Goal: Information Seeking & Learning: Find contact information

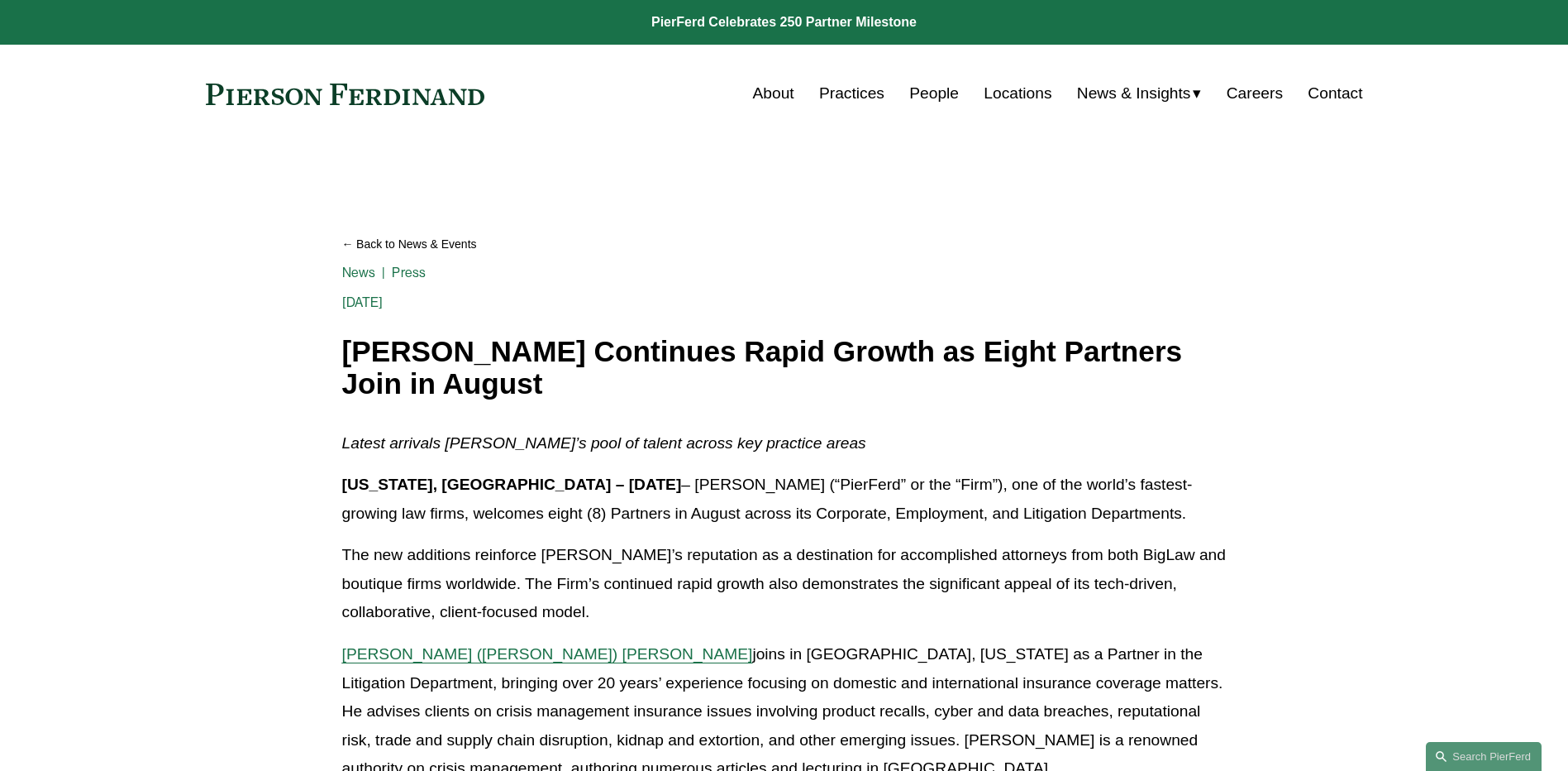
click at [998, 91] on link "Locations" at bounding box center [1018, 93] width 67 height 32
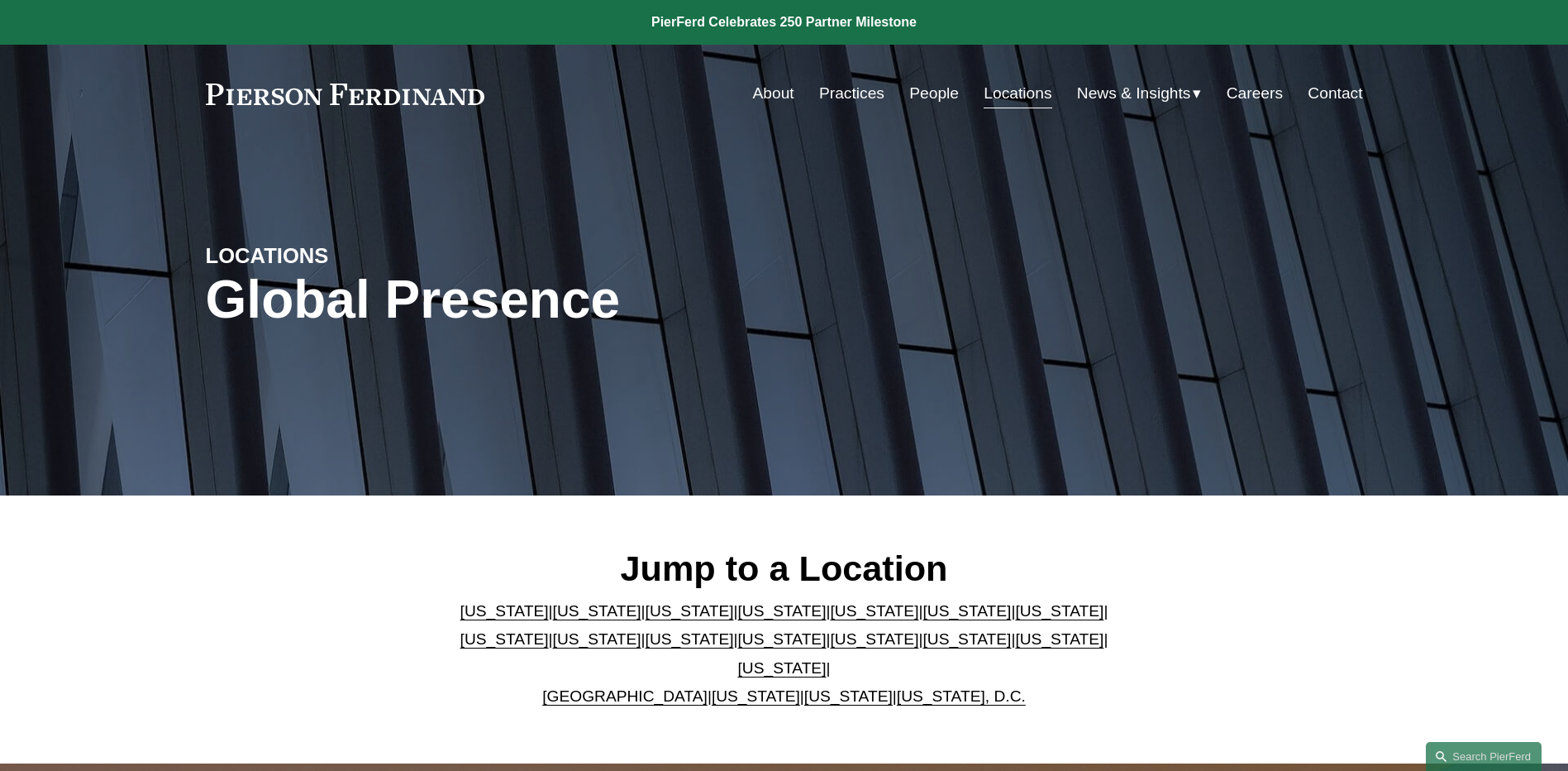
click at [635, 687] on p "Arizona | California | Colorado | Delaware | Florida | Georgia | Illinois | Mas…" at bounding box center [784, 654] width 675 height 114
click at [634, 687] on link "[GEOGRAPHIC_DATA]" at bounding box center [625, 695] width 166 height 17
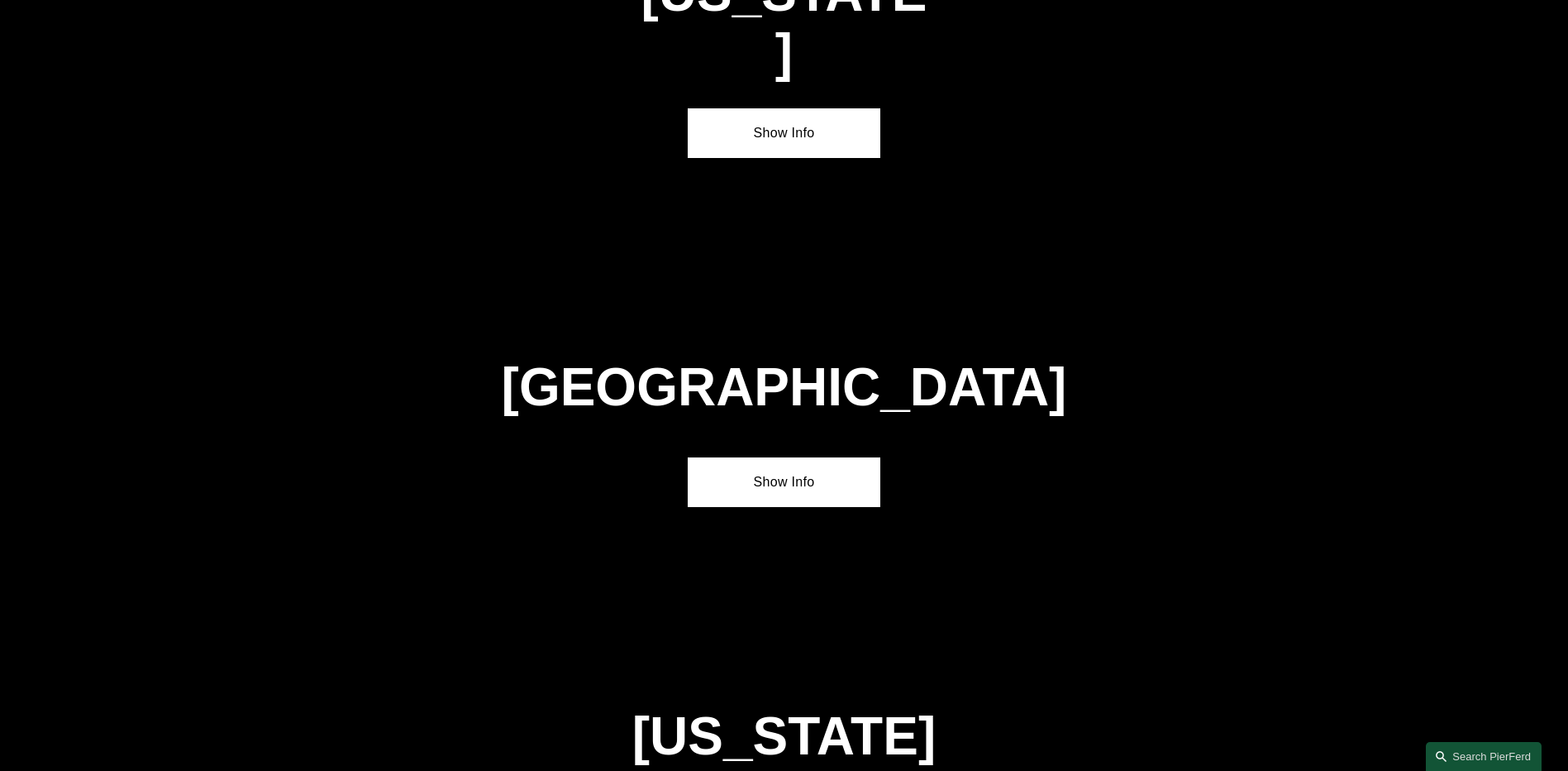
scroll to position [5975, 0]
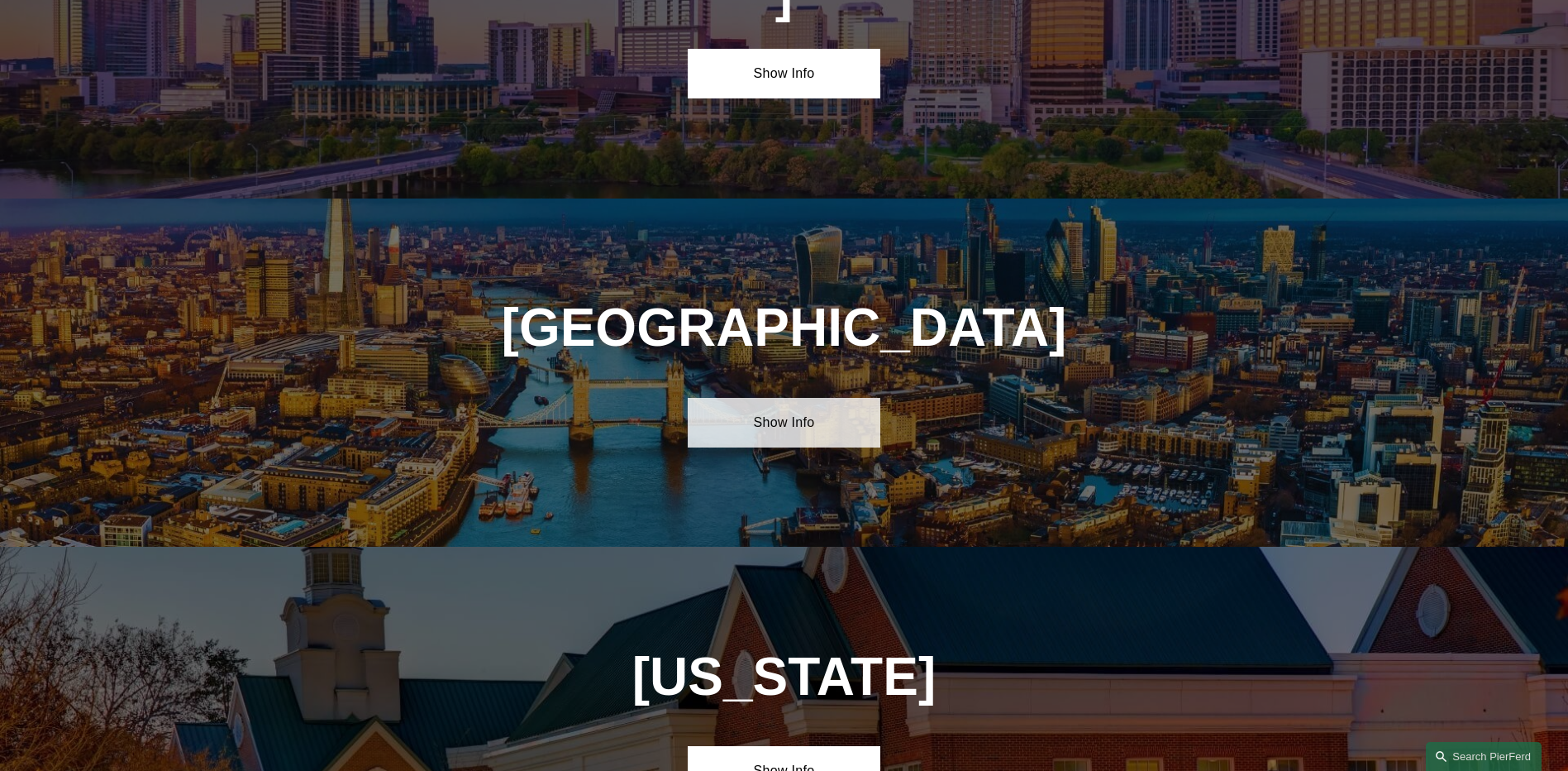
click at [787, 398] on link "Show Info" at bounding box center [784, 423] width 192 height 50
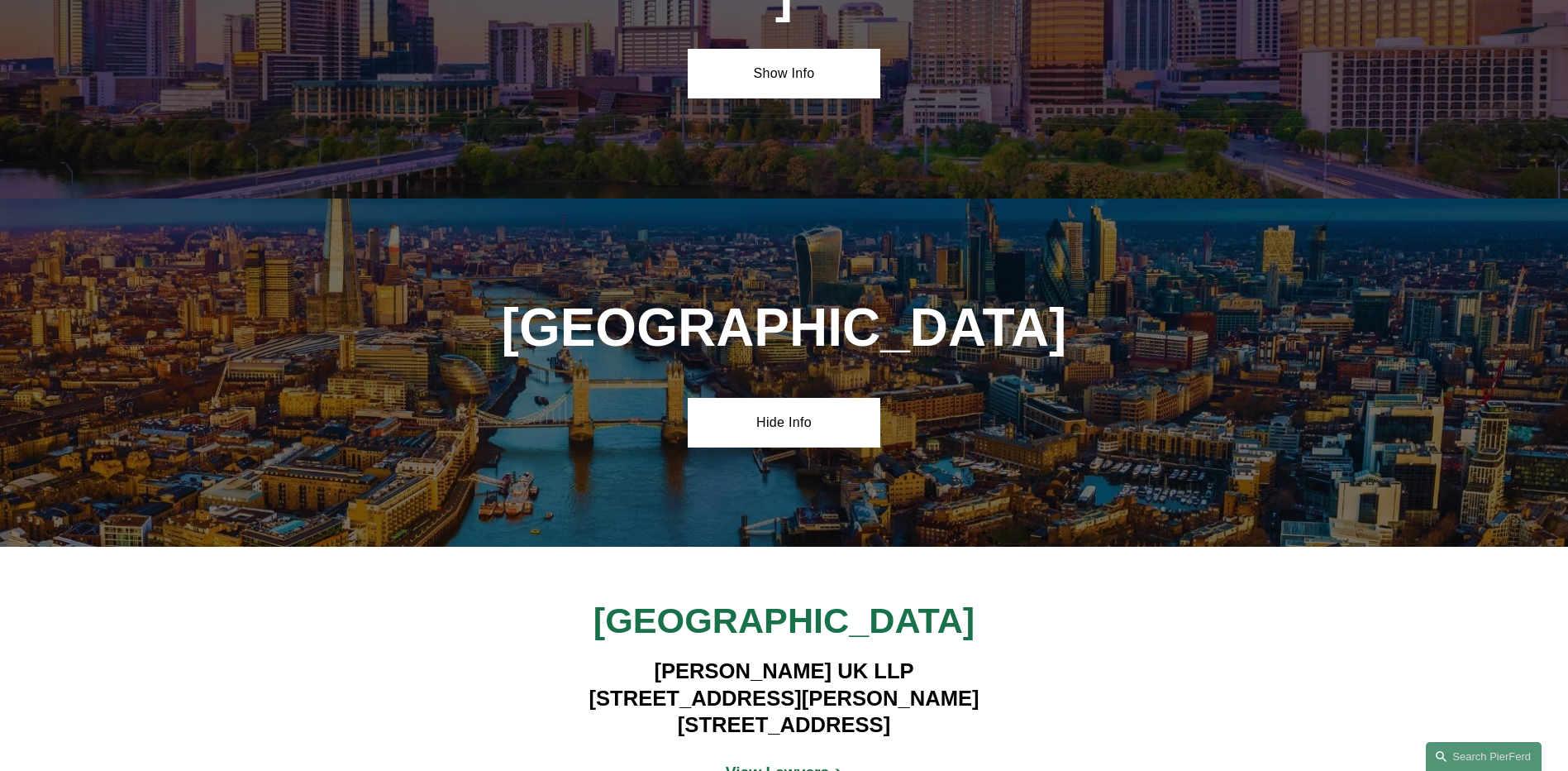
click at [814, 763] on strong "View Lawyers" at bounding box center [778, 771] width 104 height 17
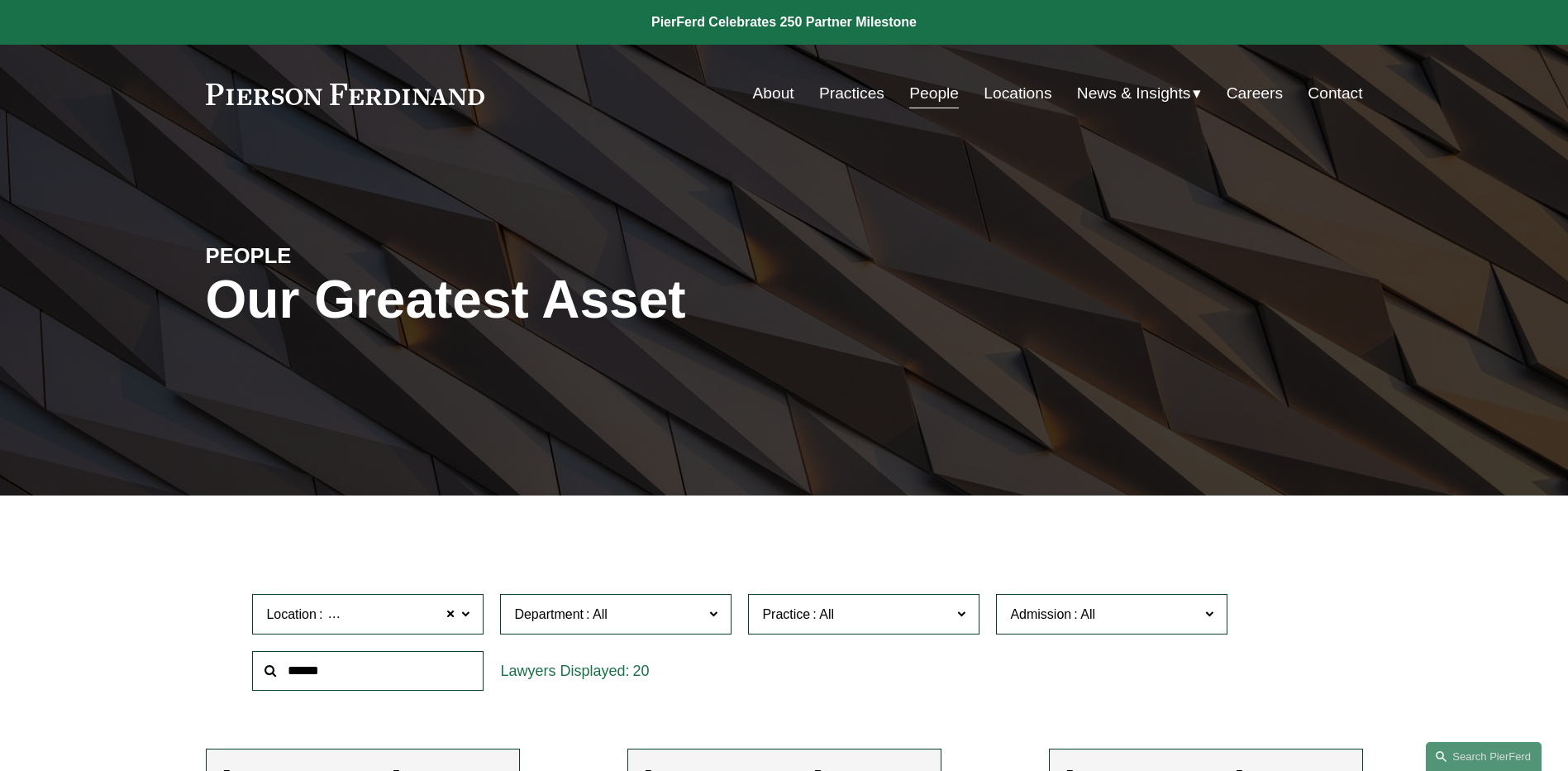
click at [1316, 96] on link "Contact" at bounding box center [1334, 93] width 55 height 32
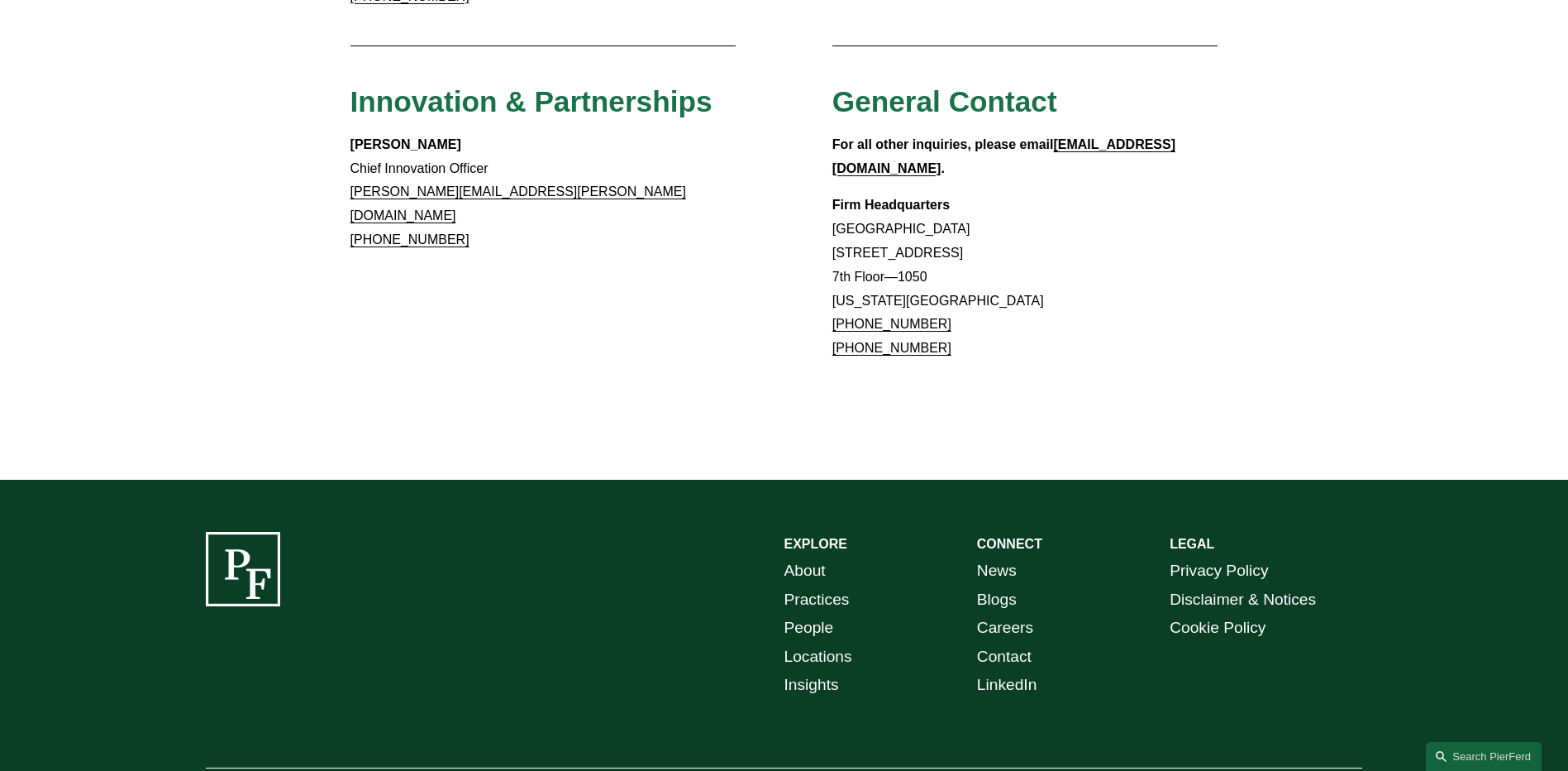
scroll to position [1526, 0]
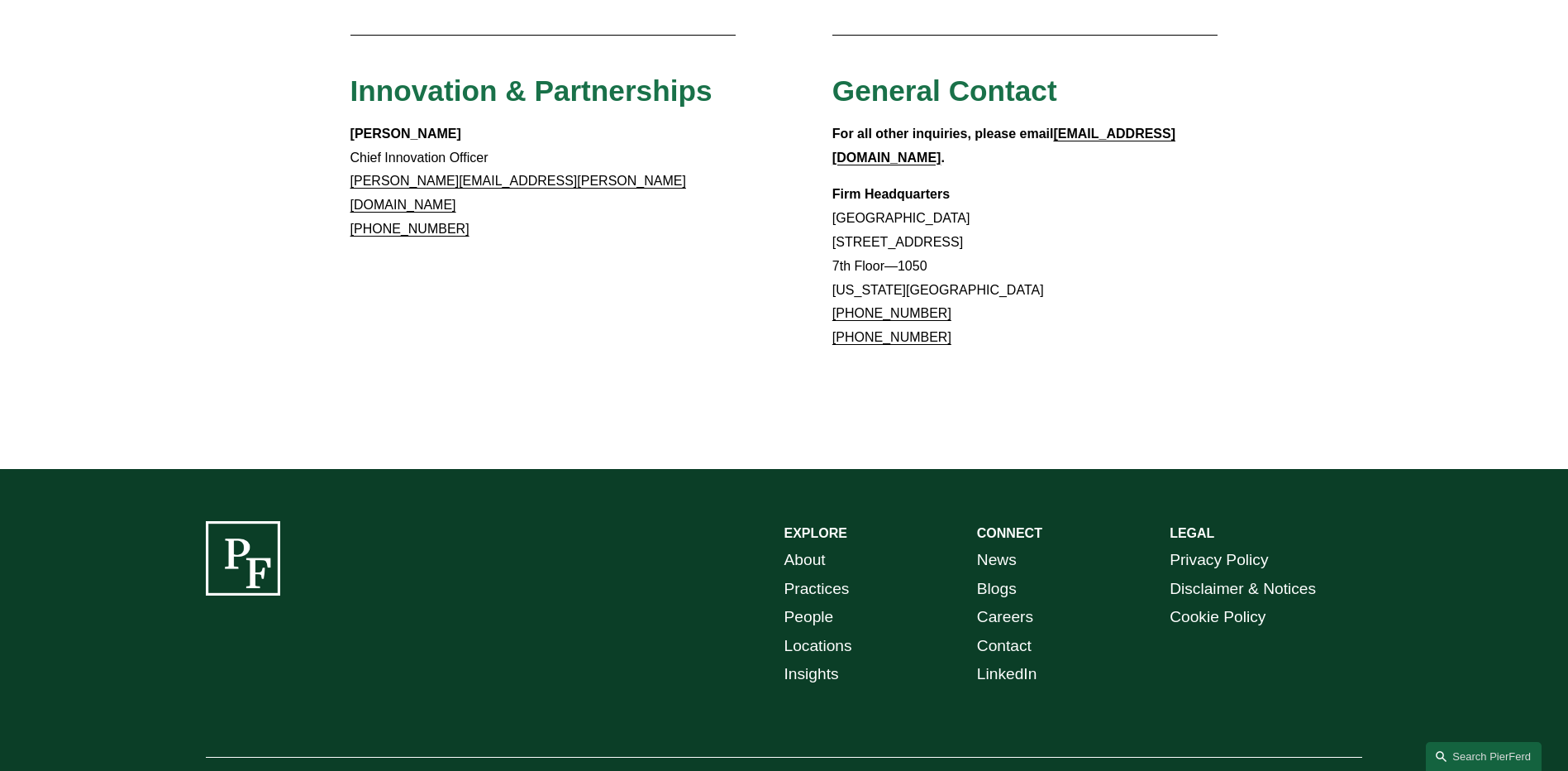
click at [820, 632] on link "Locations" at bounding box center [818, 646] width 67 height 29
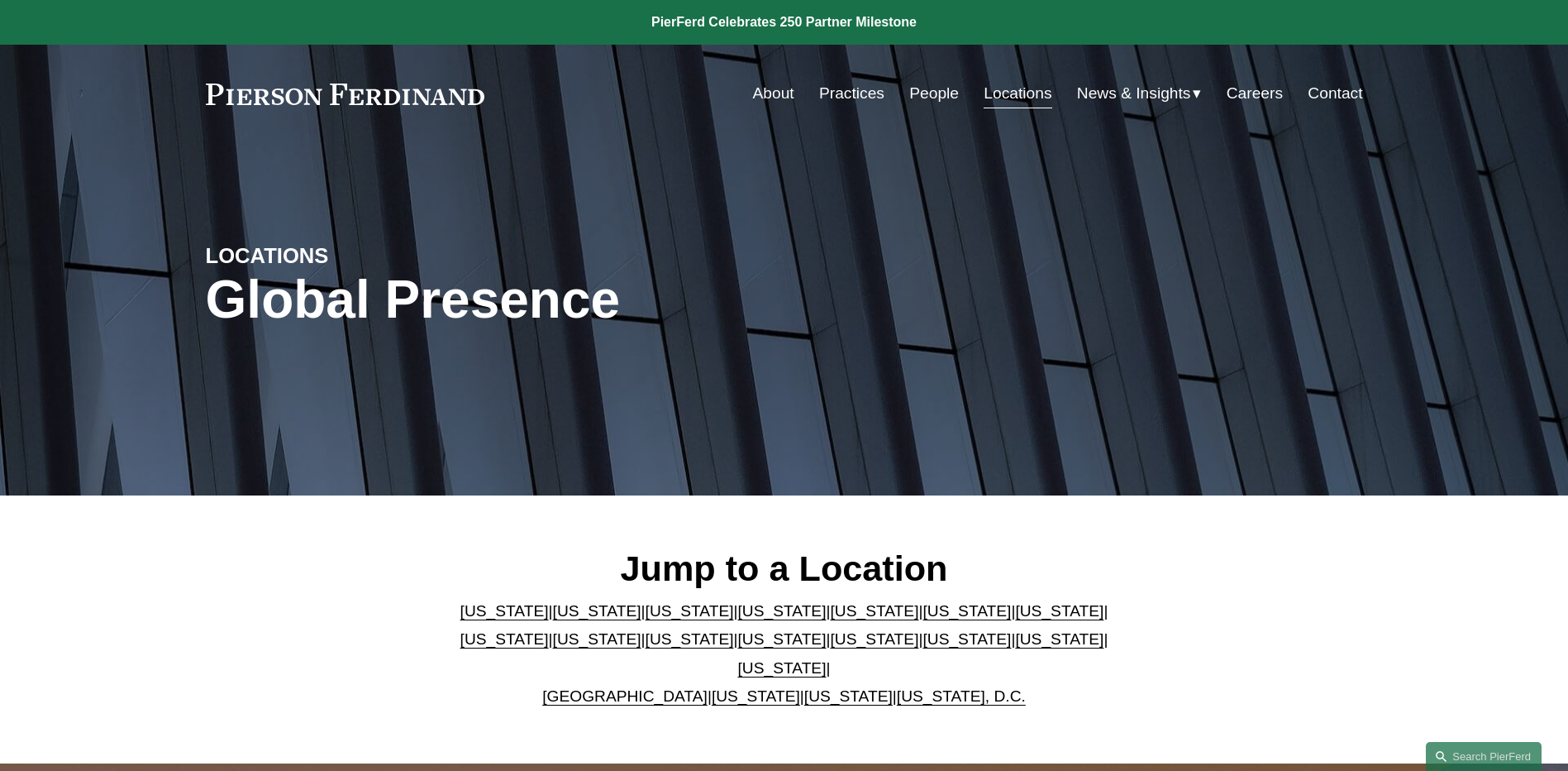
click at [642, 687] on link "[GEOGRAPHIC_DATA]" at bounding box center [625, 695] width 166 height 17
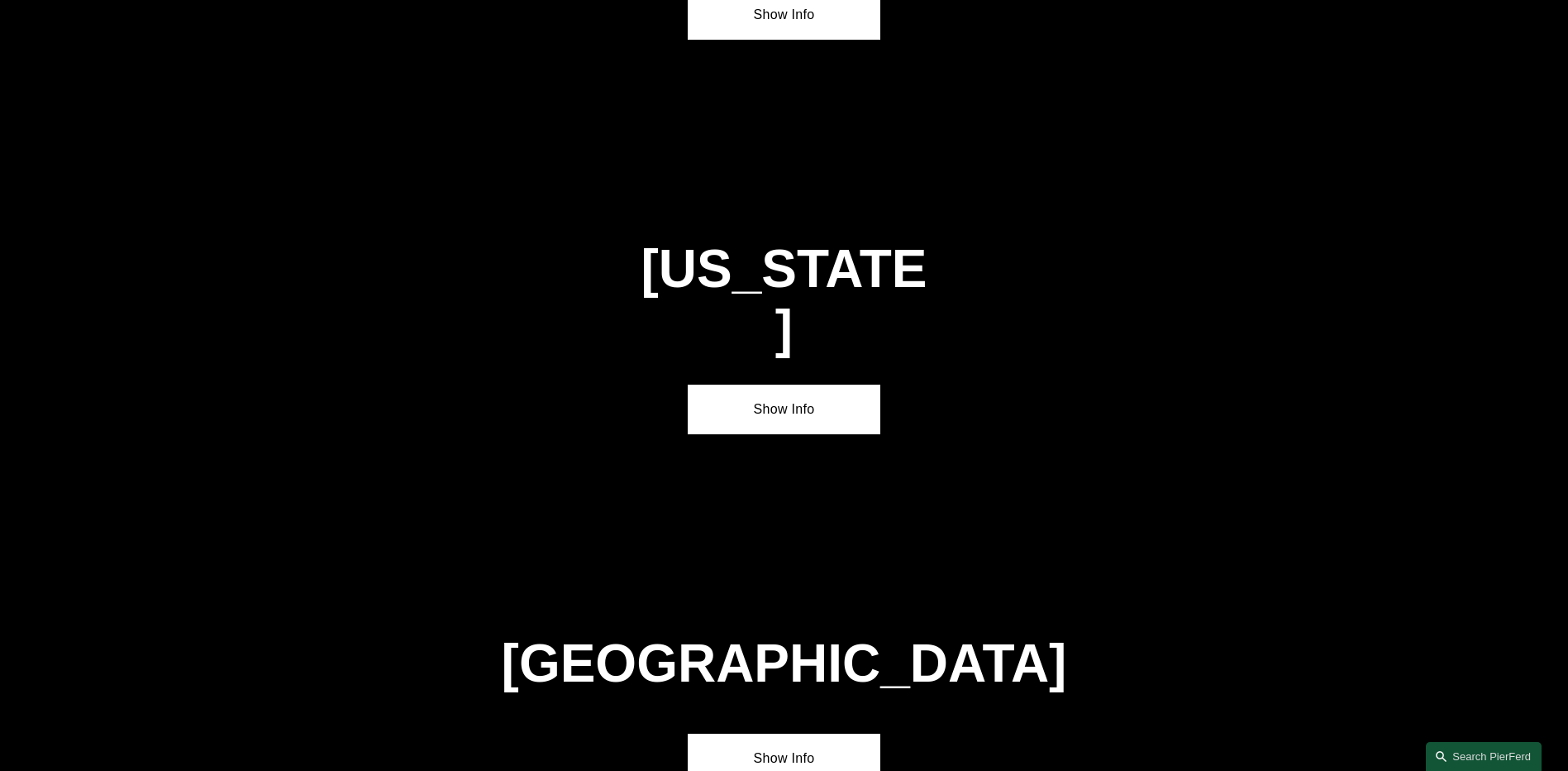
scroll to position [5975, 0]
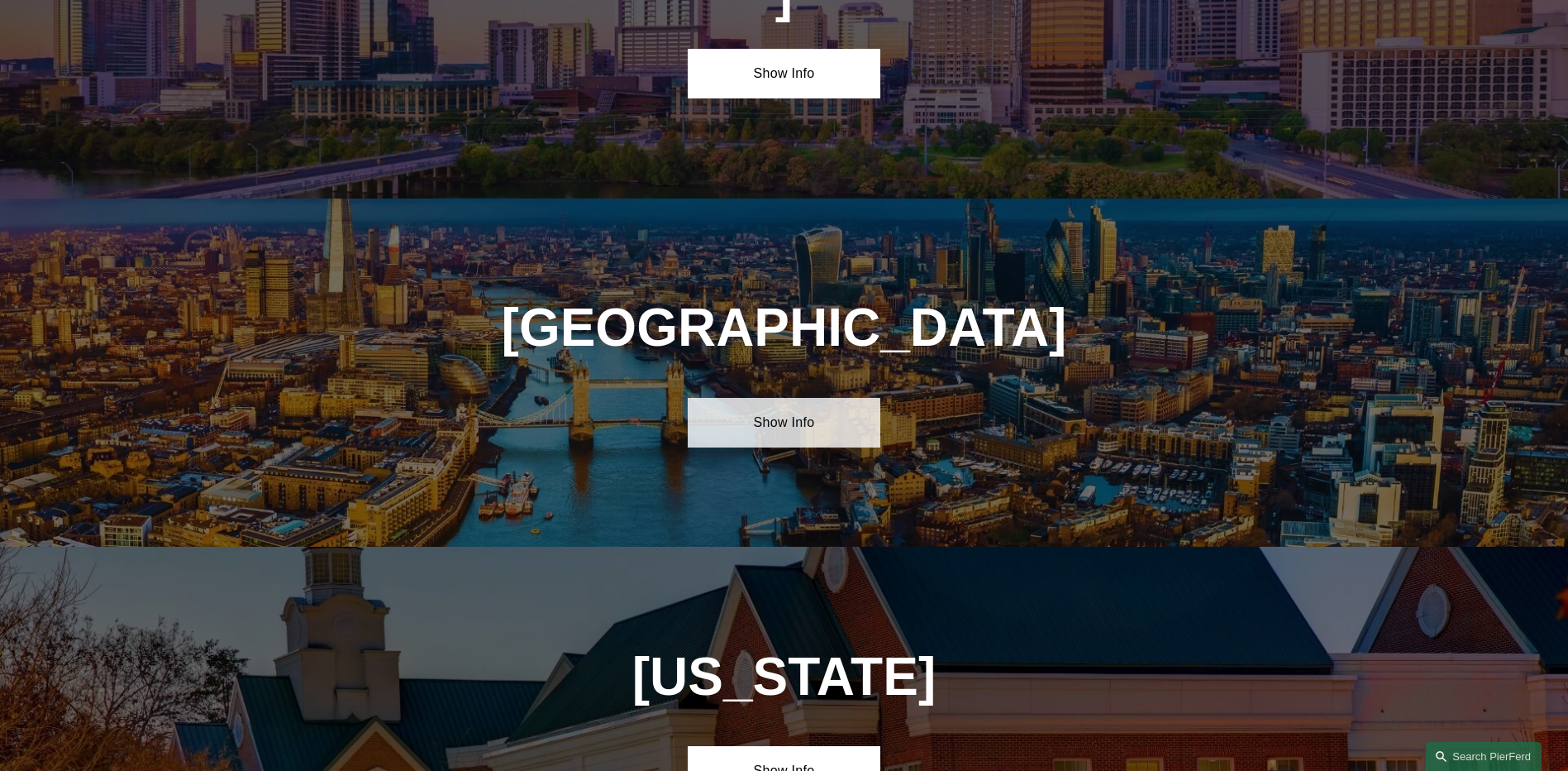
click at [825, 398] on link "Show Info" at bounding box center [784, 423] width 192 height 50
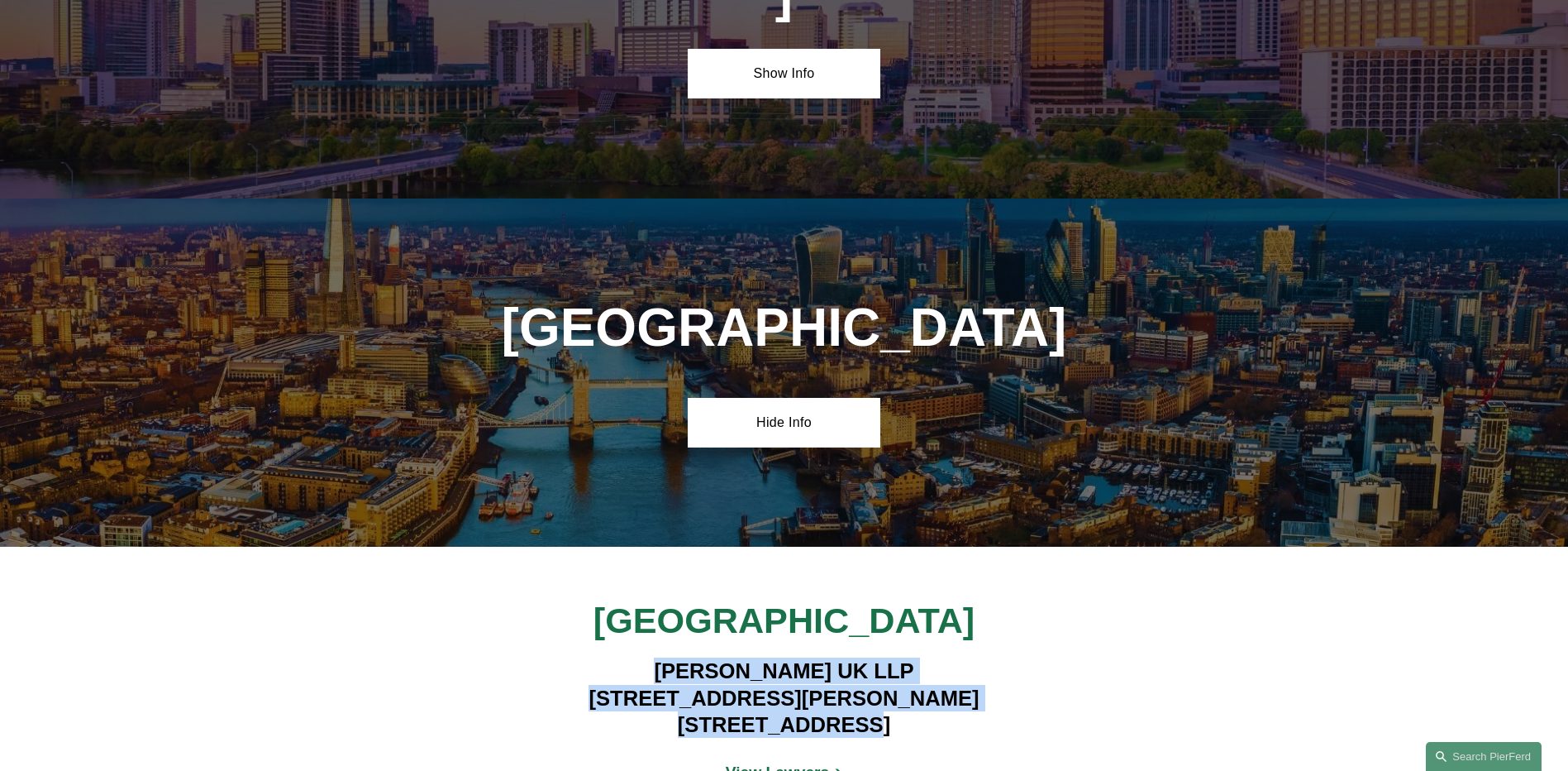
drag, startPoint x: 874, startPoint y: 523, endPoint x: 647, endPoint y: 472, distance: 232.7
click at [647, 657] on h4 "Pierson Ferdinand UK LLP 1 King William Street London EC4N 7BJ" at bounding box center [784, 697] width 482 height 80
drag, startPoint x: 647, startPoint y: 472, endPoint x: 773, endPoint y: 486, distance: 126.8
copy h4 "Pierson Ferdinand UK LLP 1 King William Street London EC4N 7BJ"
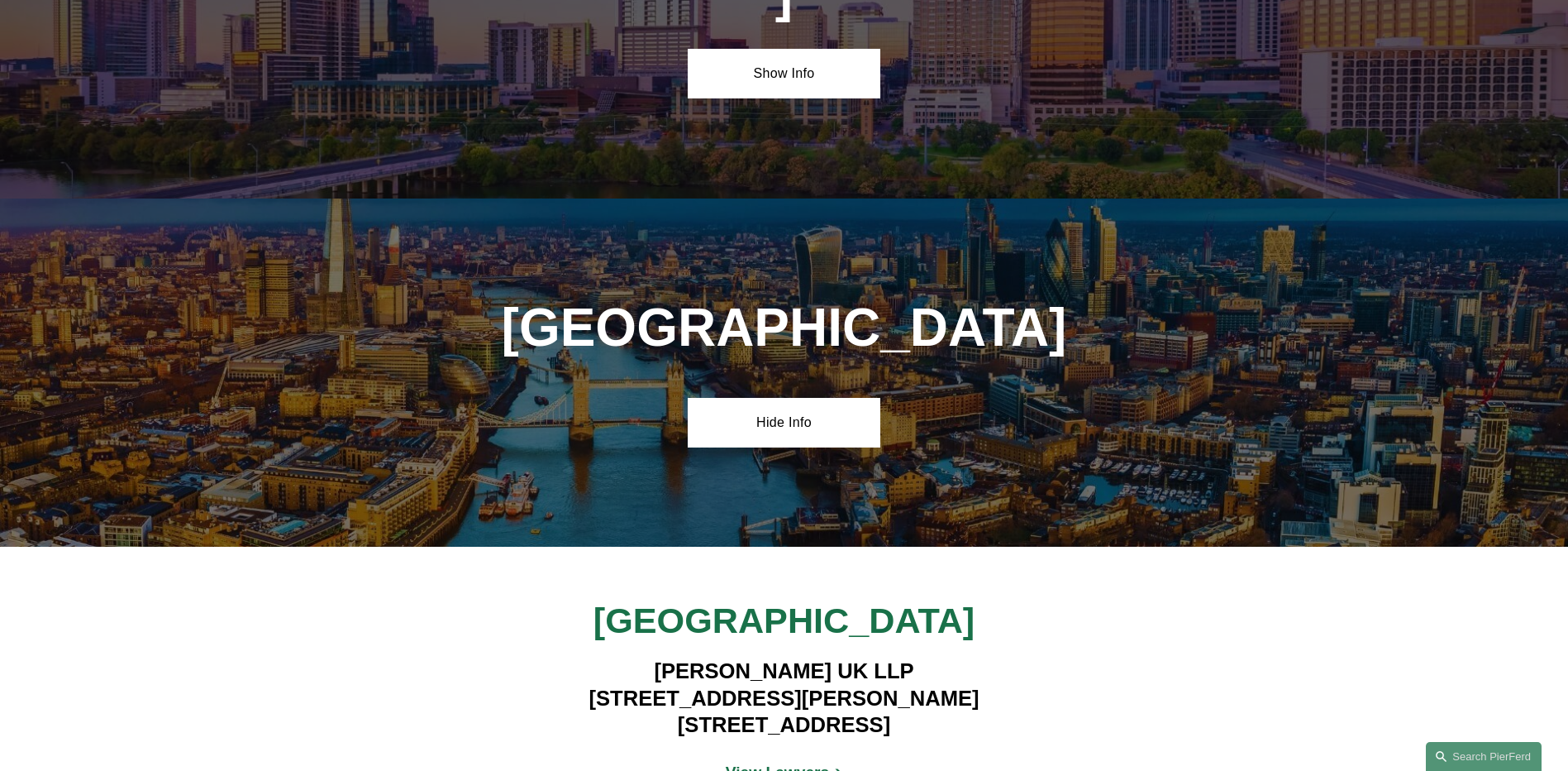
click at [631, 547] on div "London Pierson Ferdinand UK LLP 1 King William Street London EC4N 7BJ View Lawy…" at bounding box center [784, 698] width 1568 height 303
click at [769, 763] on strong "View Lawyers" at bounding box center [778, 771] width 104 height 17
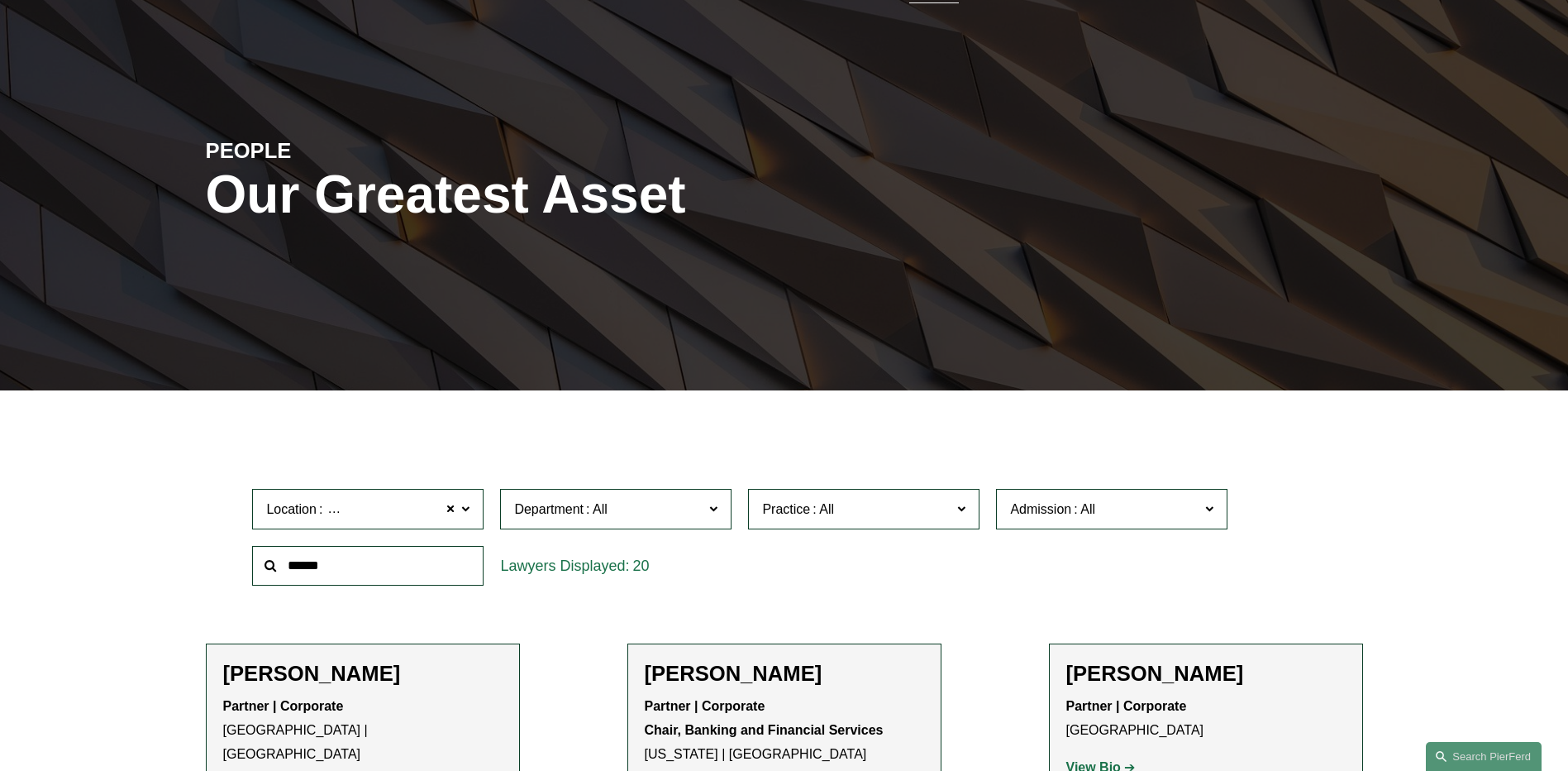
scroll to position [330, 0]
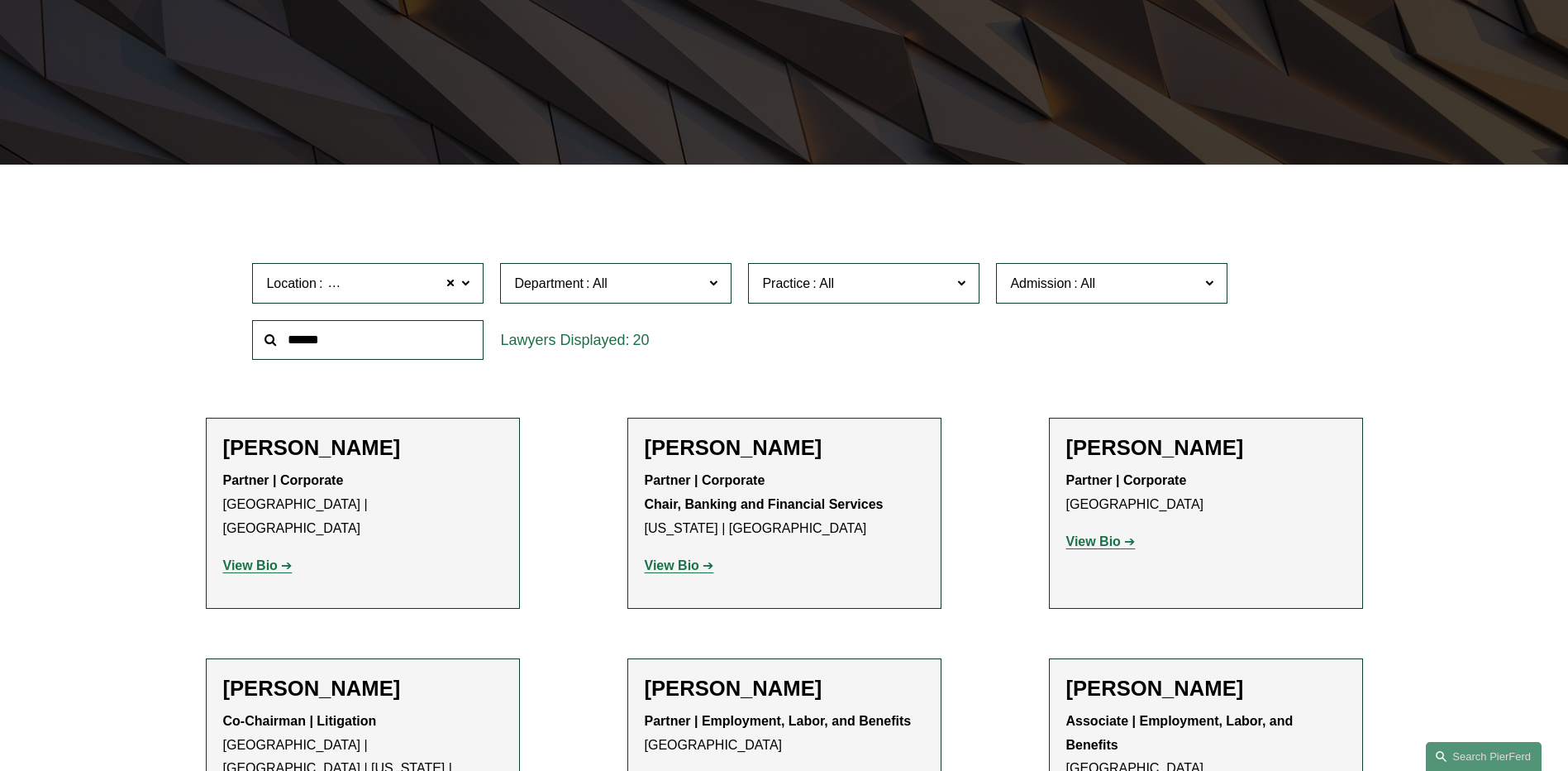
click at [691, 291] on span "Department" at bounding box center [608, 283] width 189 height 22
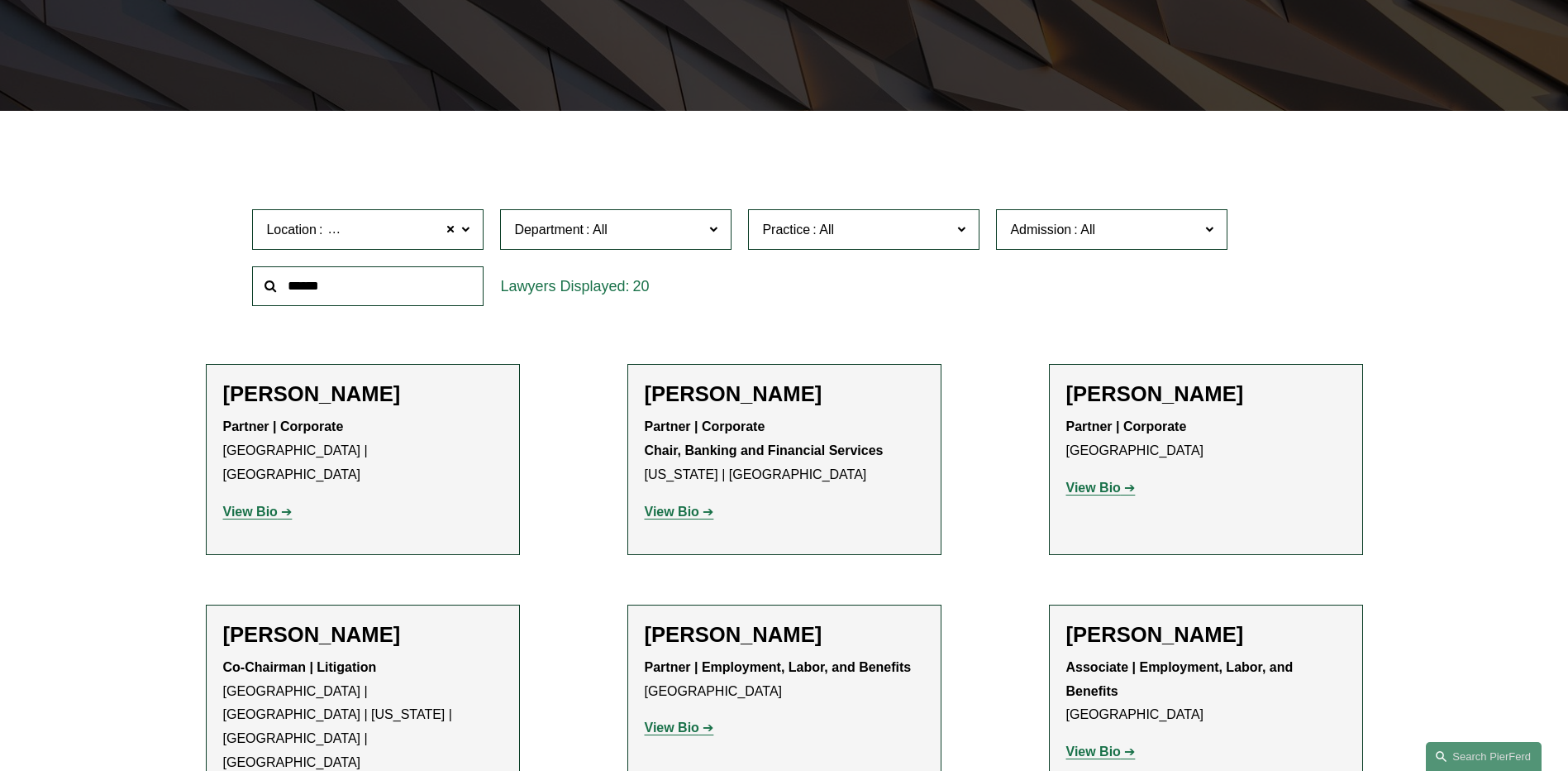
scroll to position [414, 0]
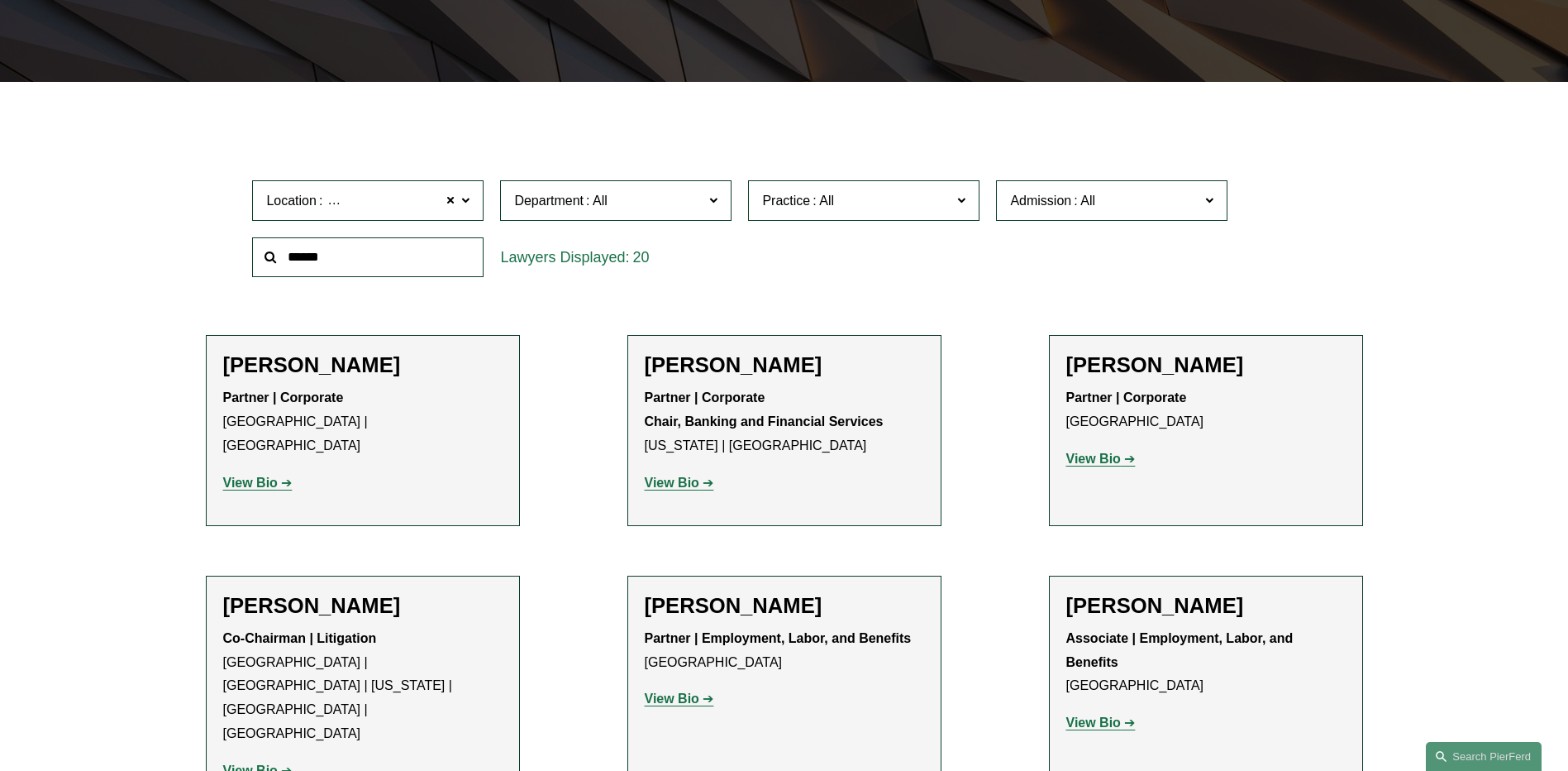
click at [0, 0] on link "Litigation" at bounding box center [0, 0] width 0 height 0
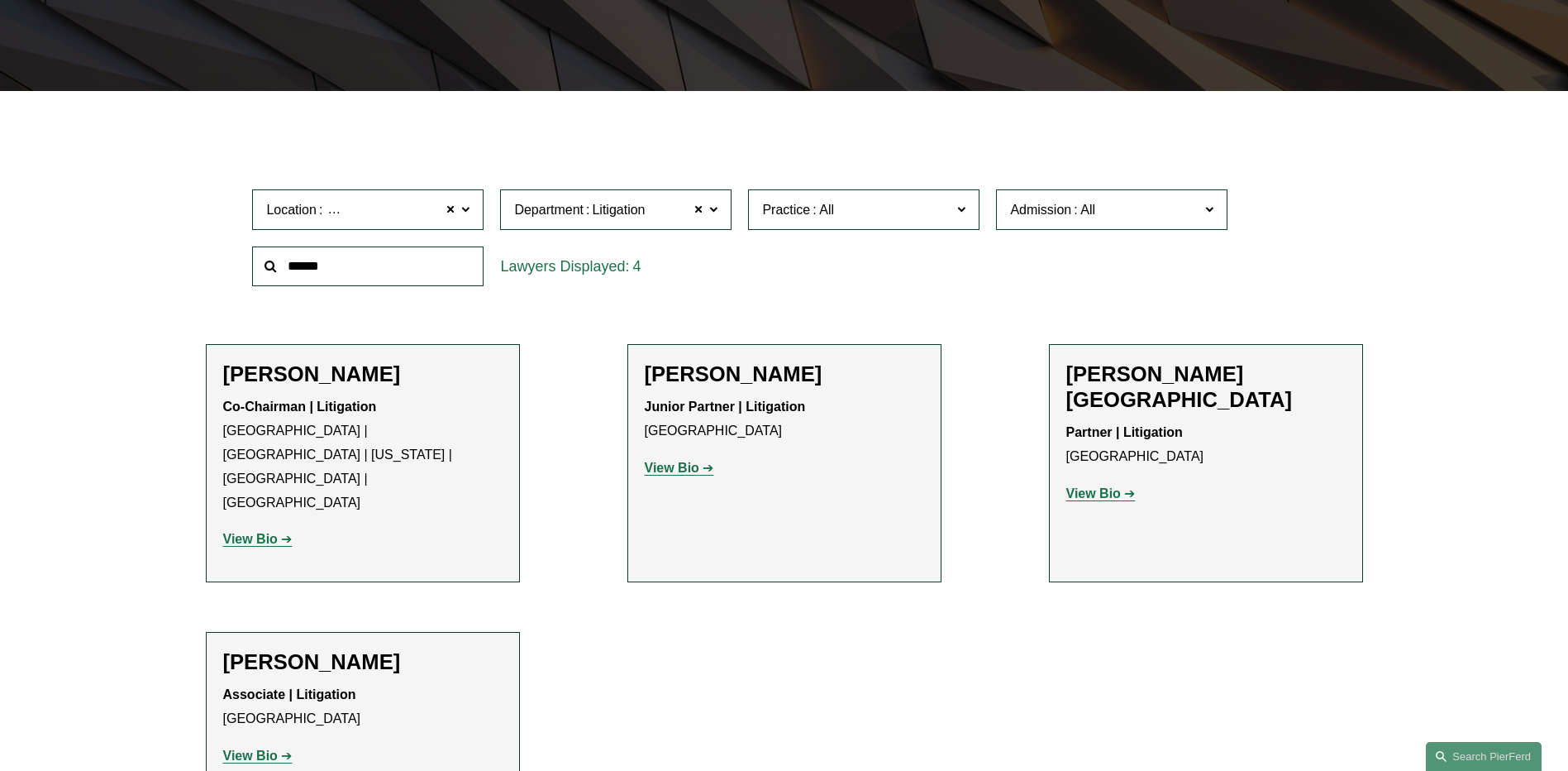
scroll to position [413, 0]
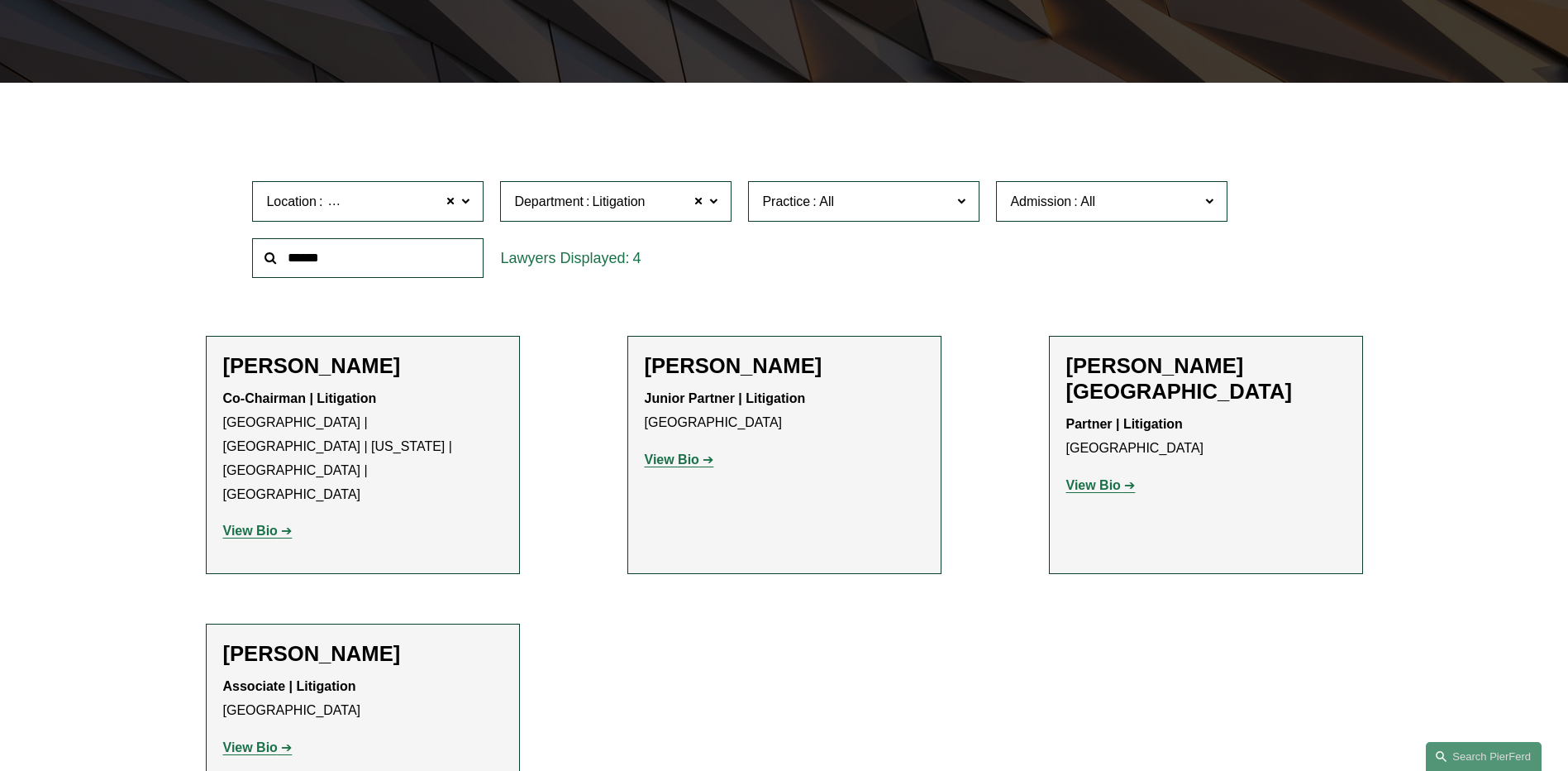
click at [668, 456] on strong "View Bio" at bounding box center [671, 459] width 55 height 14
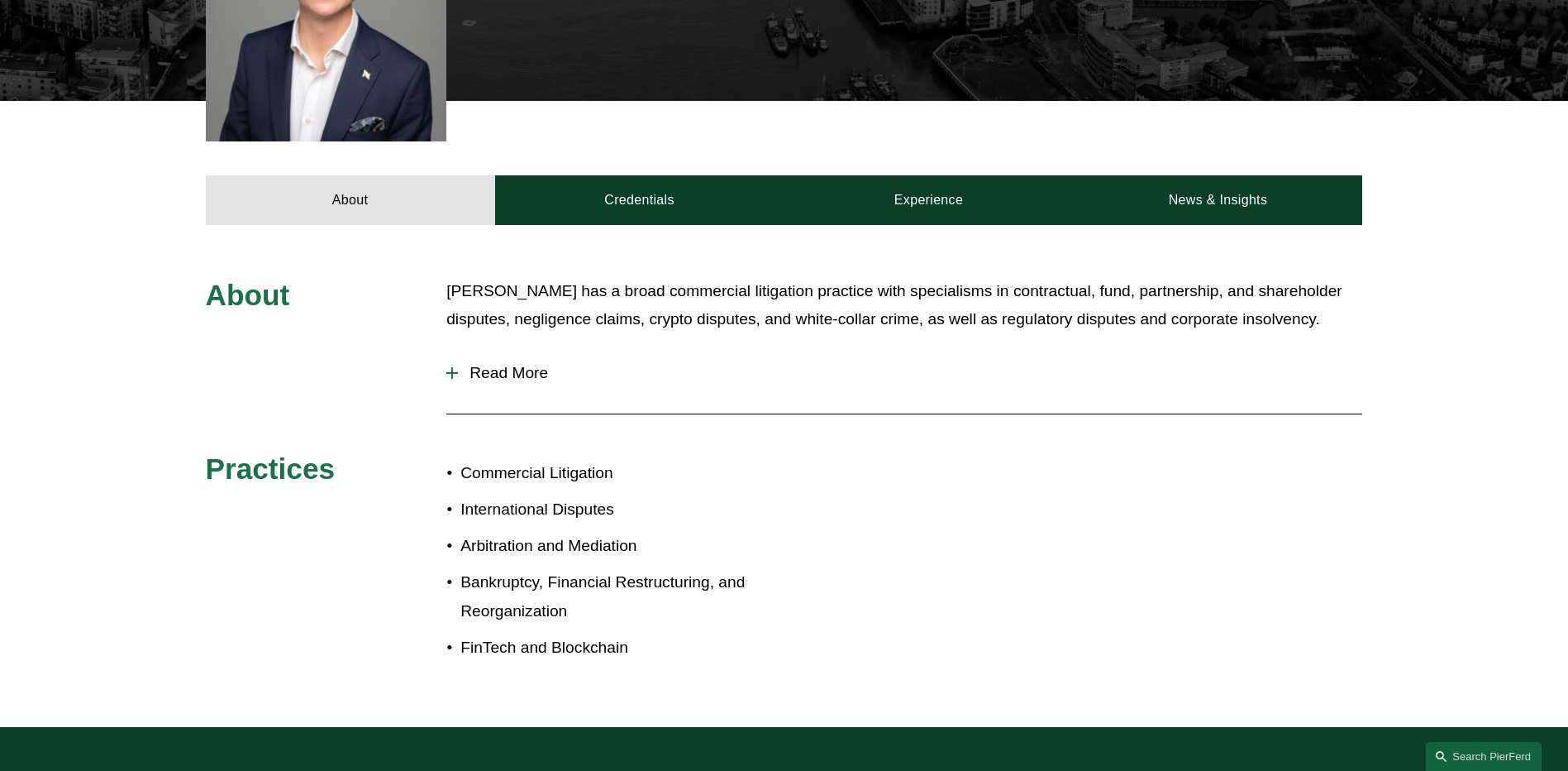
scroll to position [401, 0]
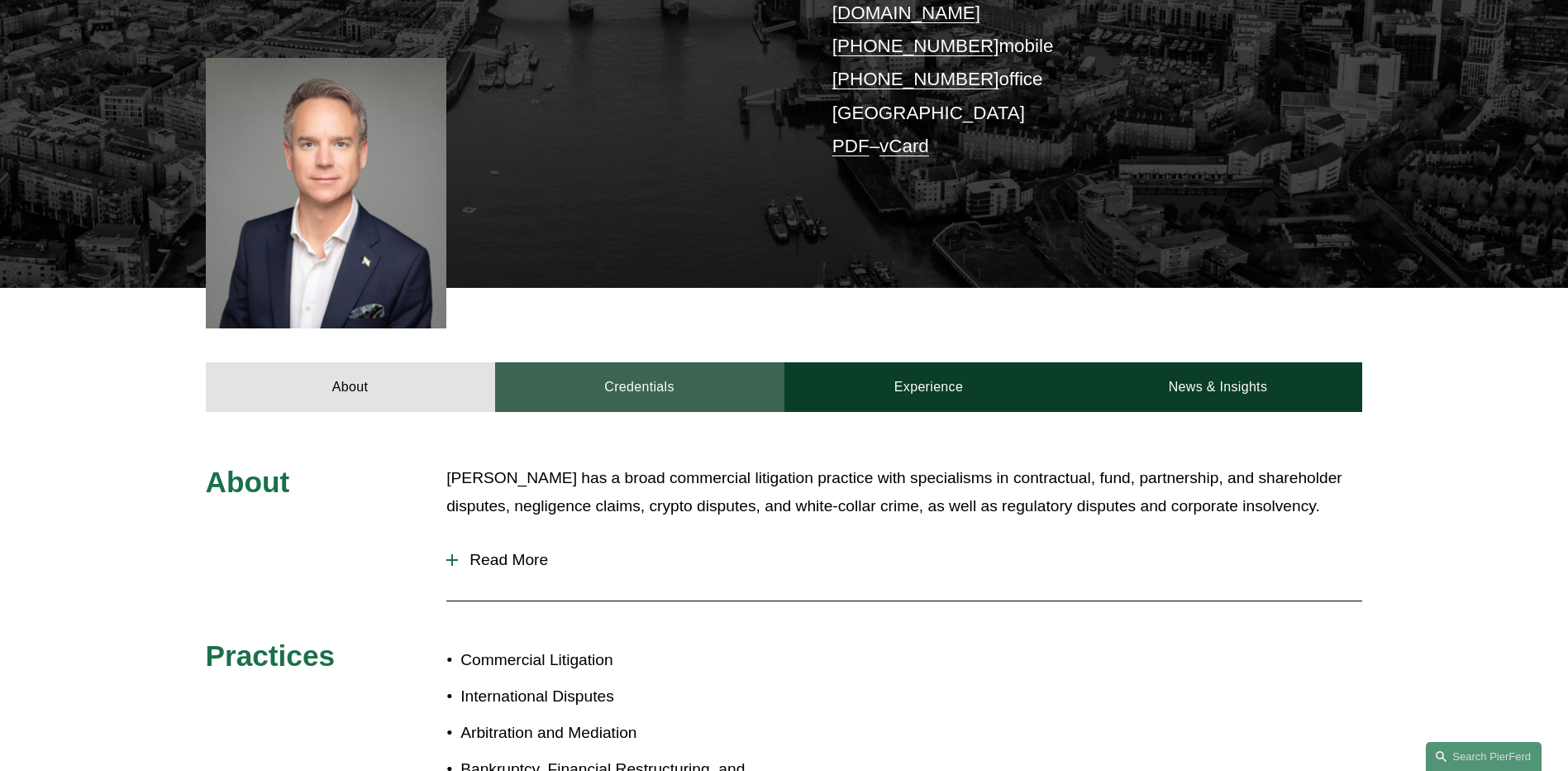
click at [653, 362] on link "Credentials" at bounding box center [640, 387] width 290 height 50
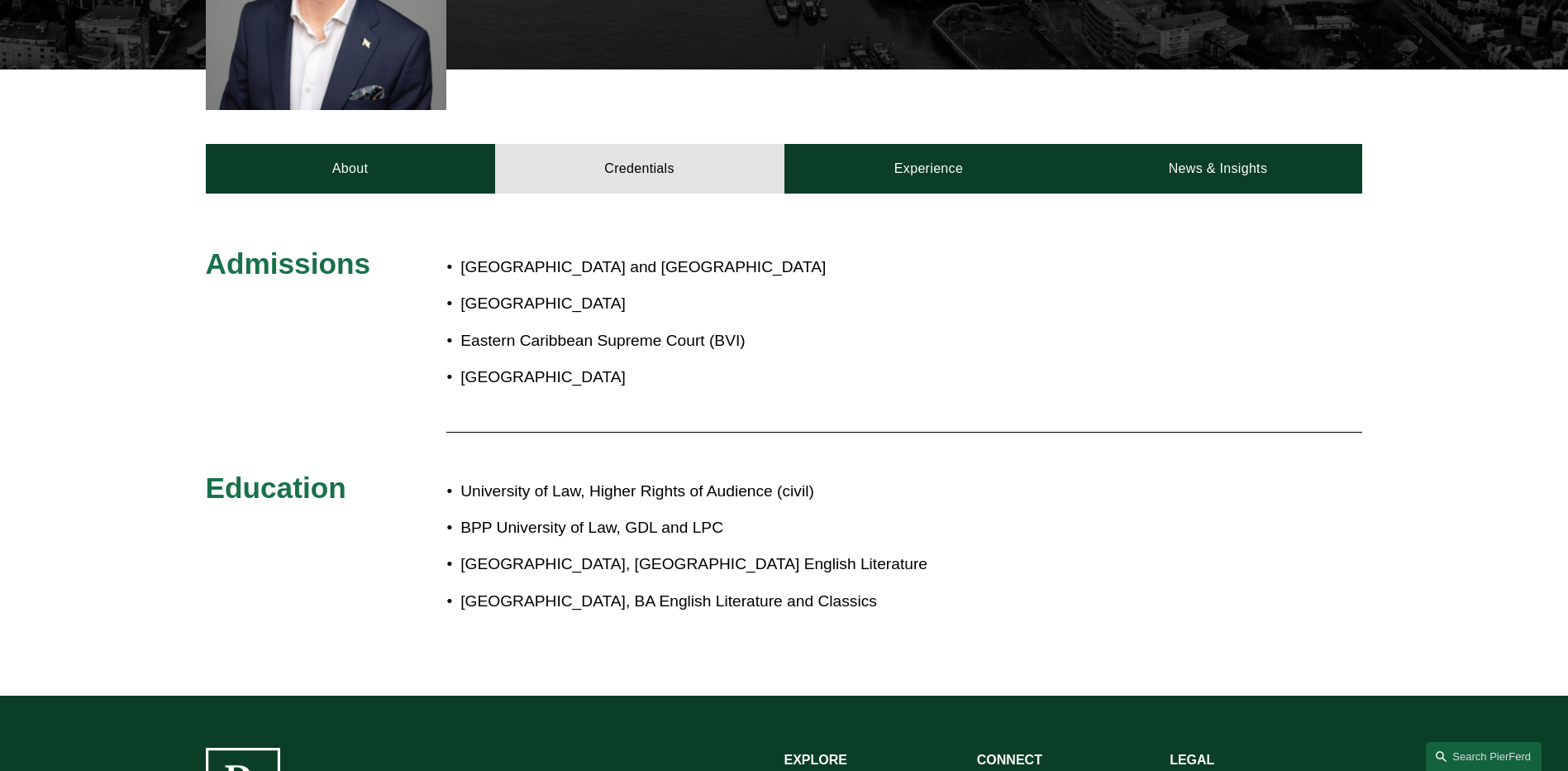
scroll to position [649, 0]
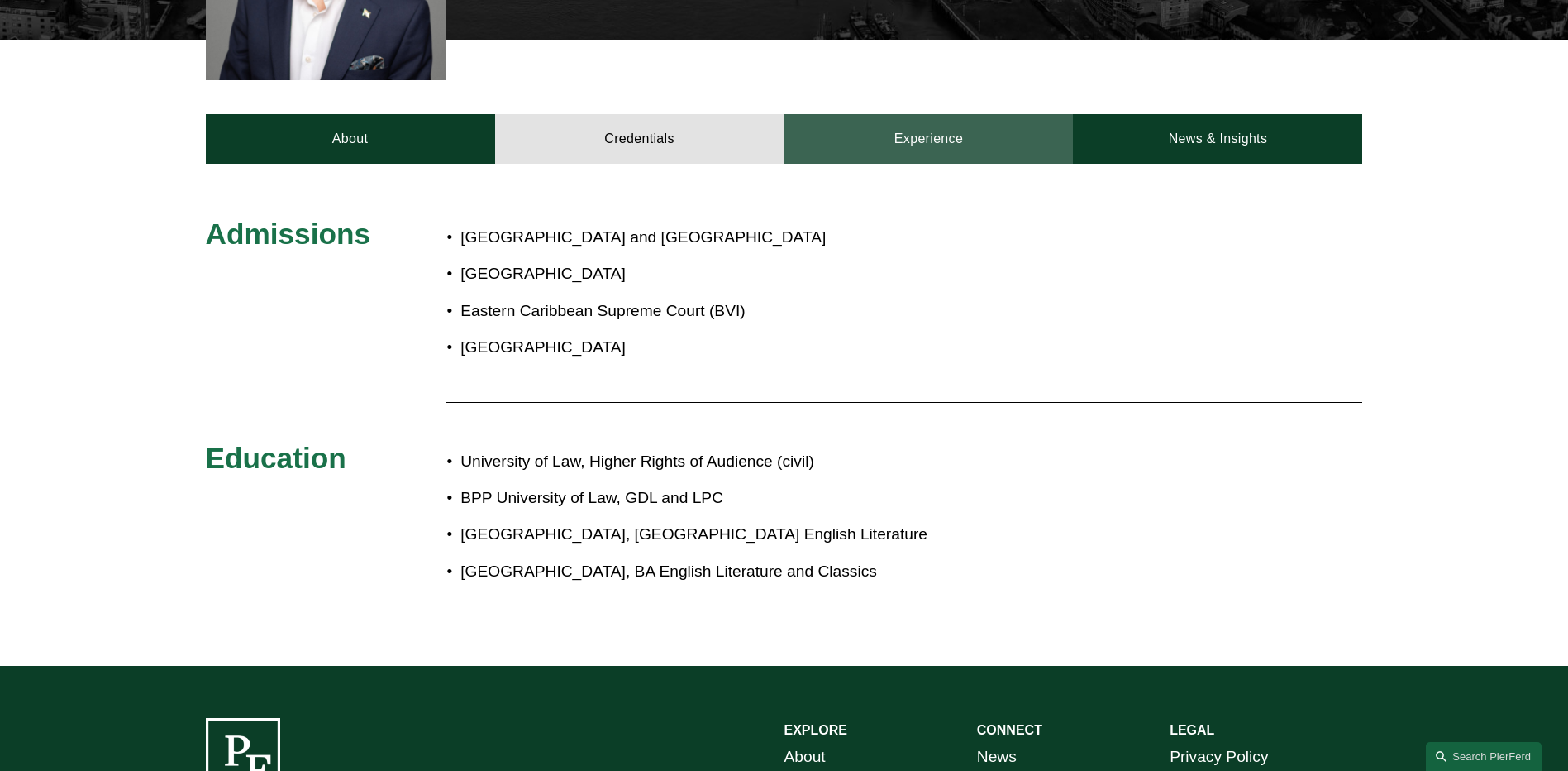
click at [935, 122] on link "Experience" at bounding box center [929, 139] width 290 height 50
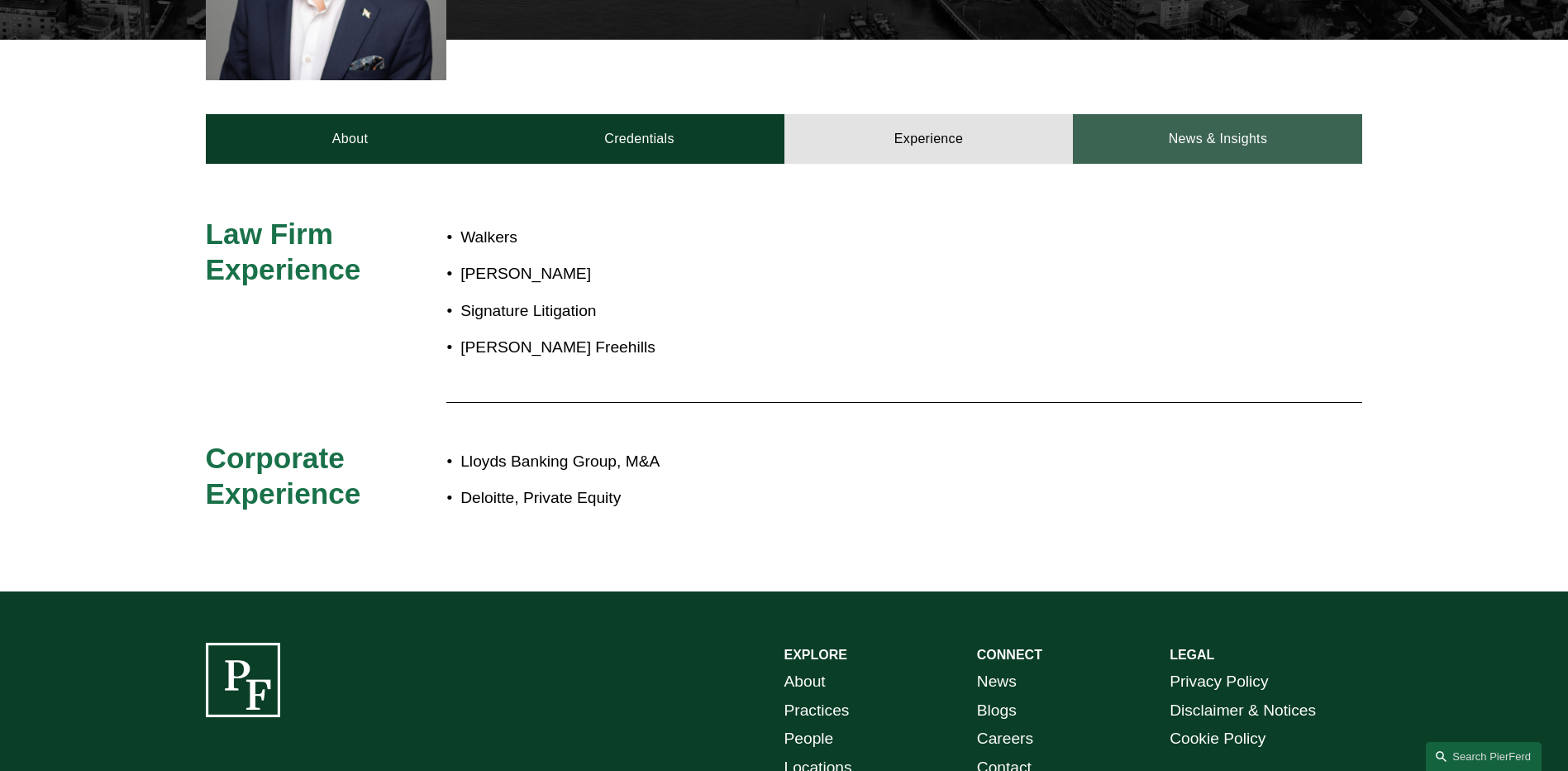
click at [1158, 130] on link "News & Insights" at bounding box center [1218, 139] width 290 height 50
